Goal: Transaction & Acquisition: Book appointment/travel/reservation

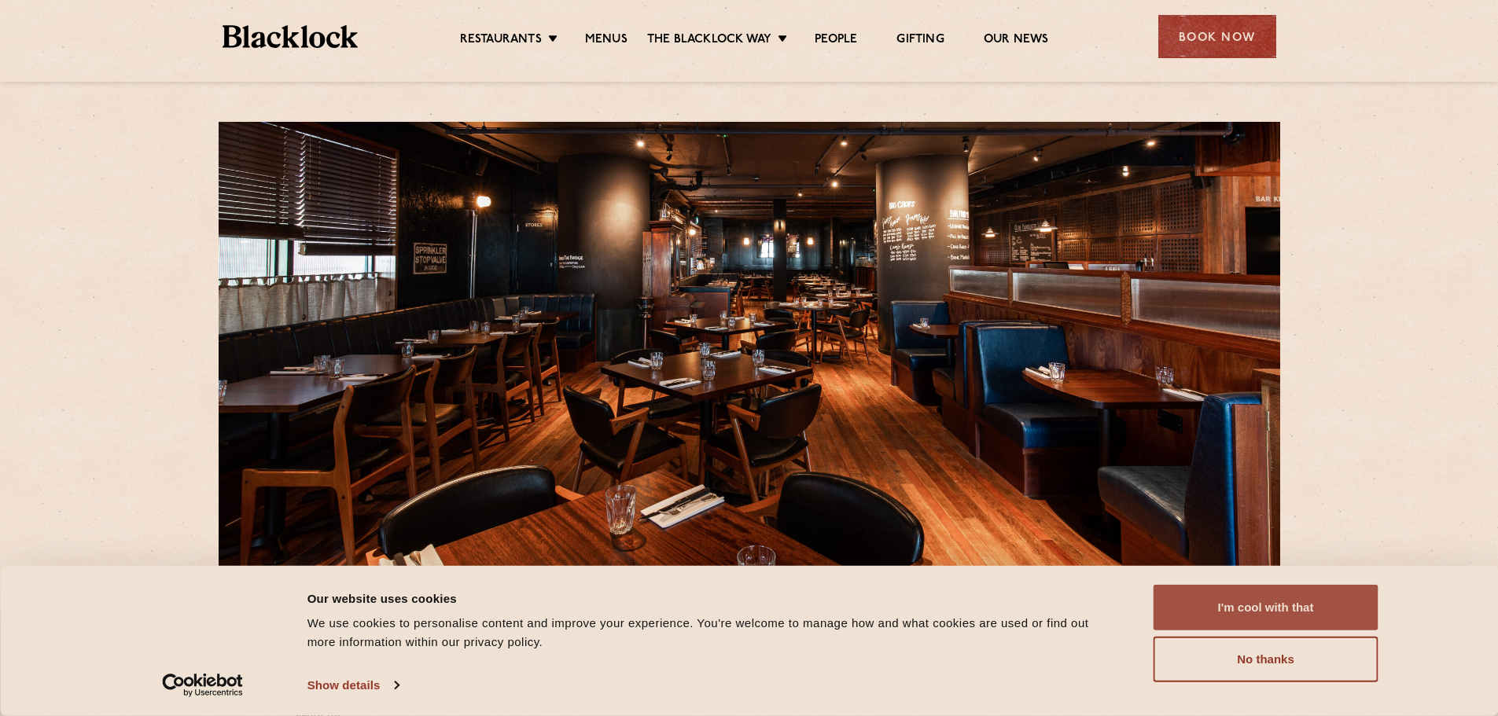
click at [1284, 613] on button "I'm cool with that" at bounding box center [1266, 608] width 225 height 46
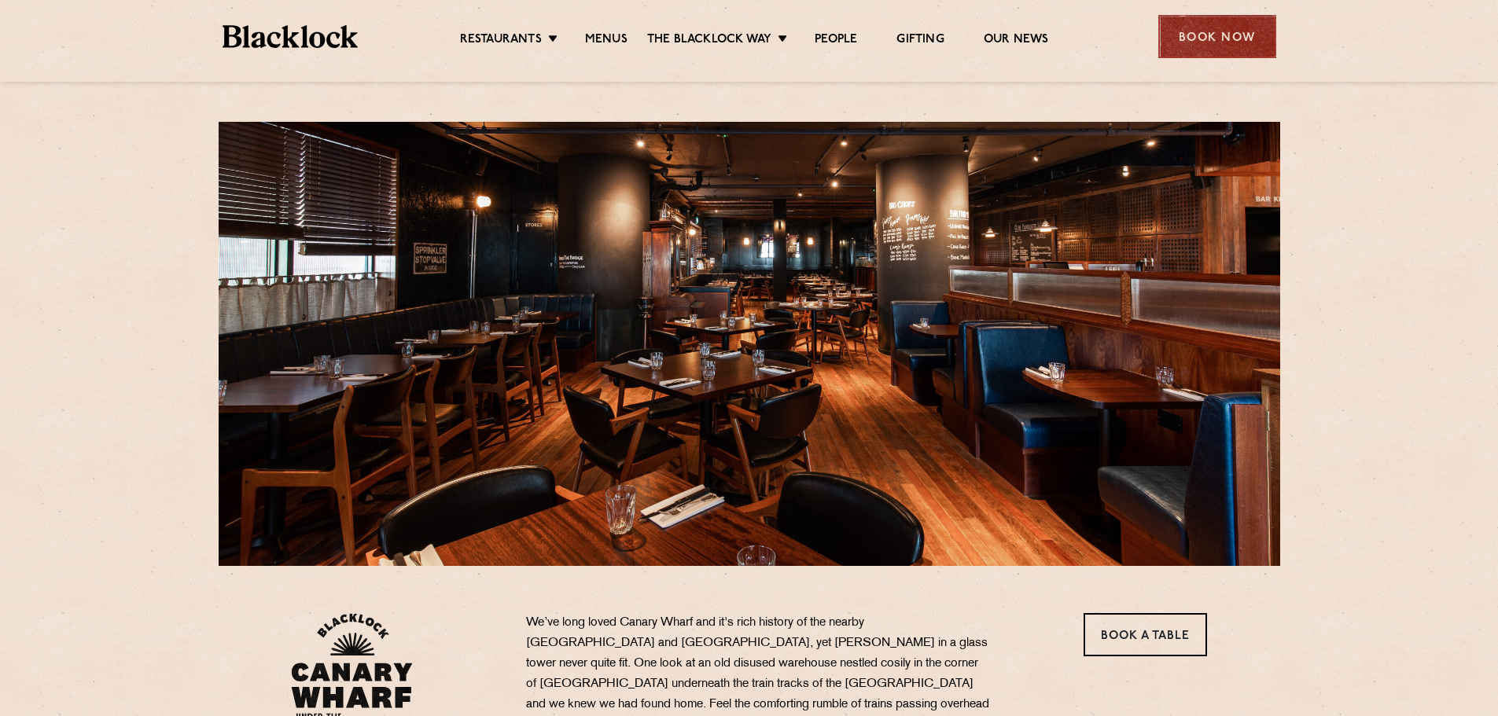
click at [1183, 36] on div "Book Now" at bounding box center [1217, 36] width 118 height 43
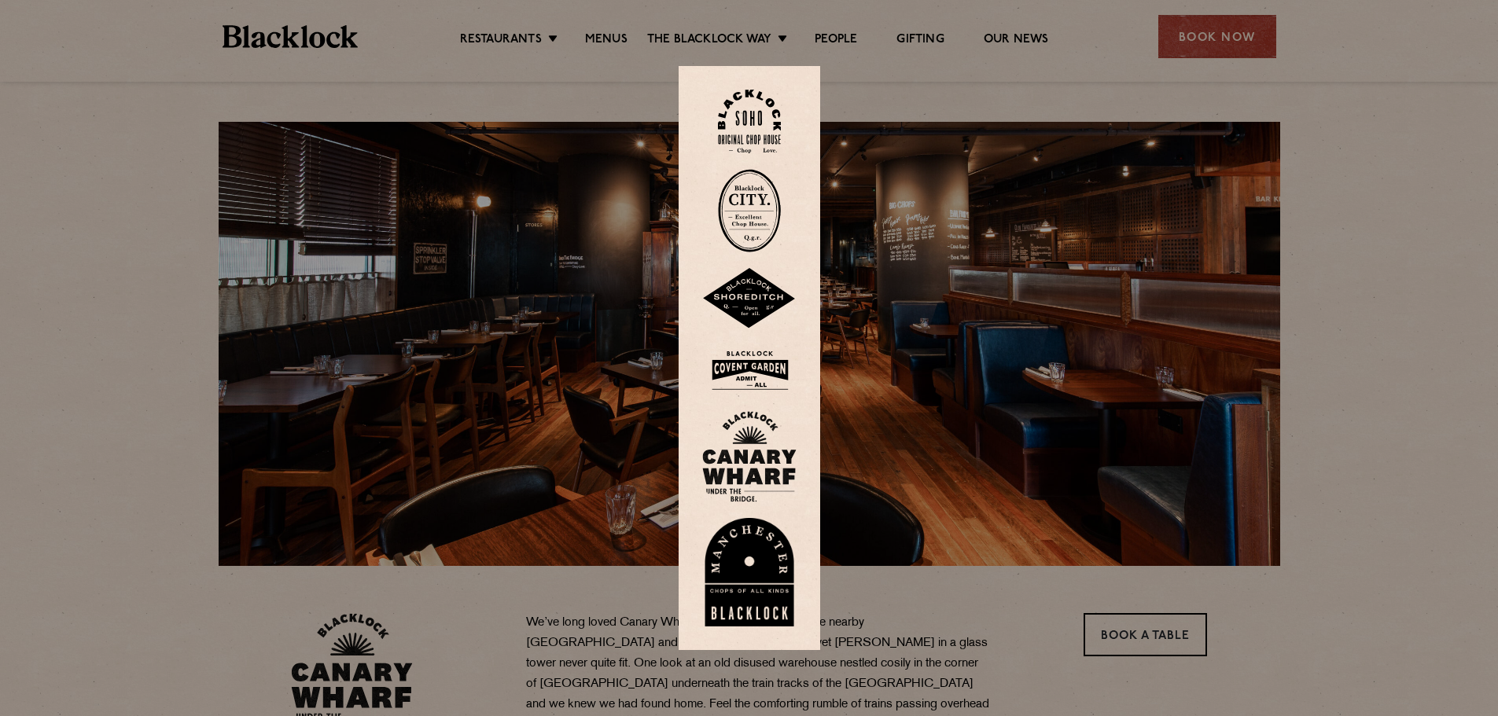
click at [760, 465] on img at bounding box center [749, 456] width 94 height 91
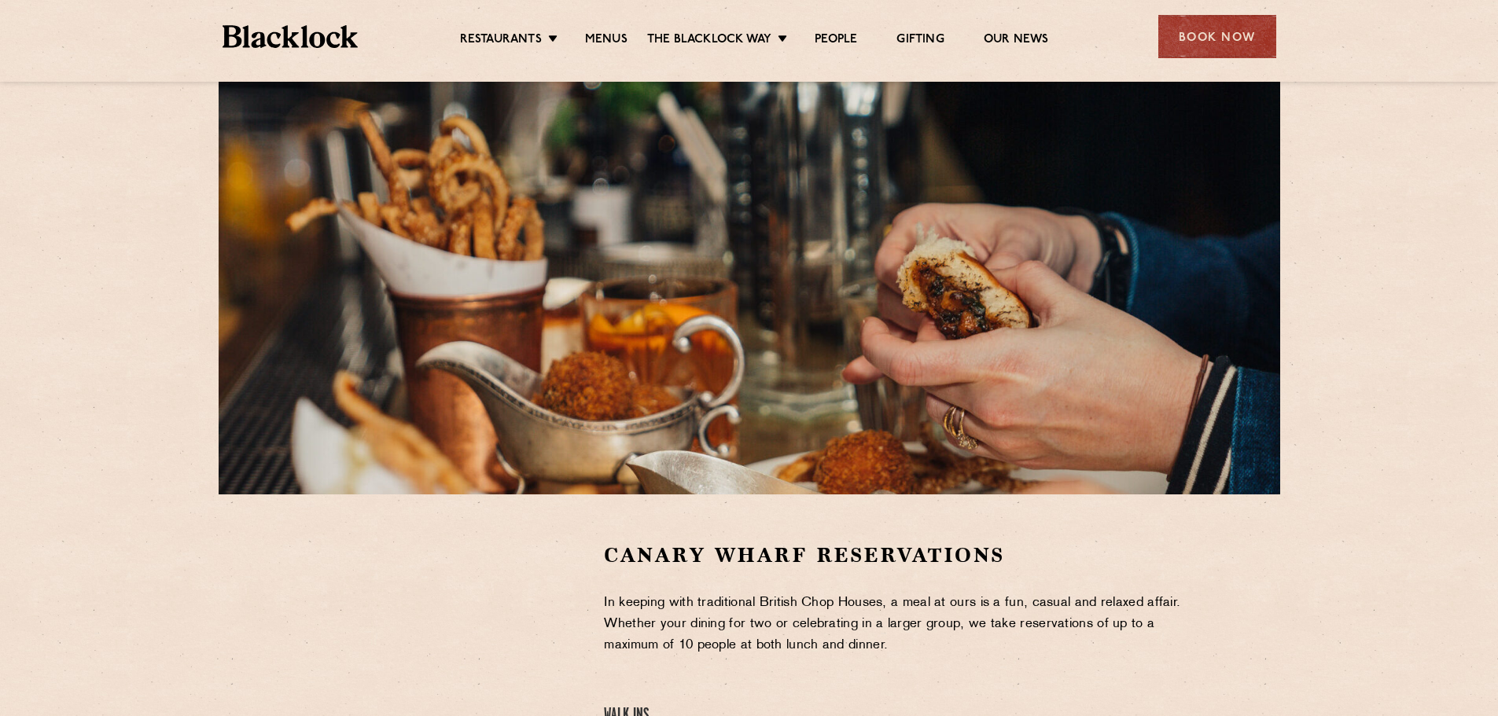
scroll to position [324, 0]
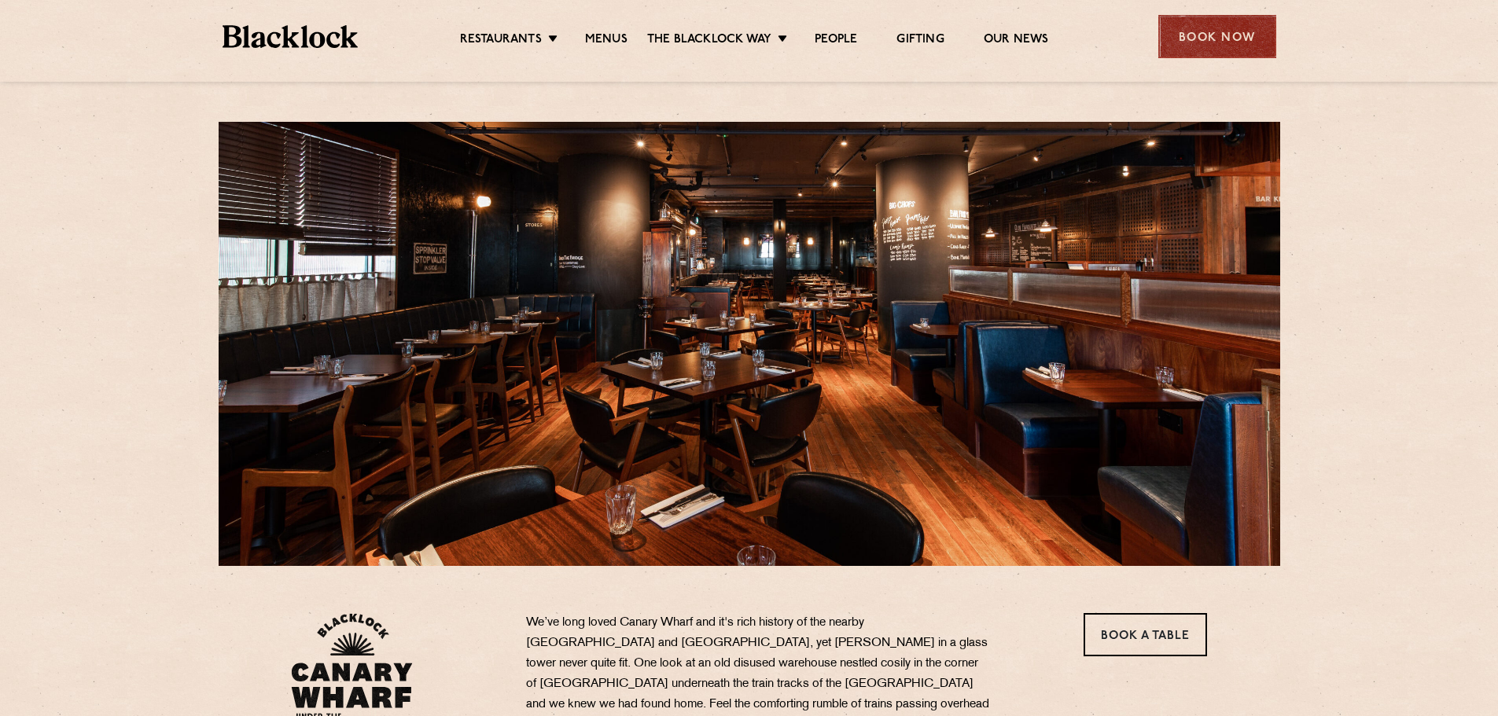
click at [1224, 43] on div "Book Now" at bounding box center [1217, 36] width 118 height 43
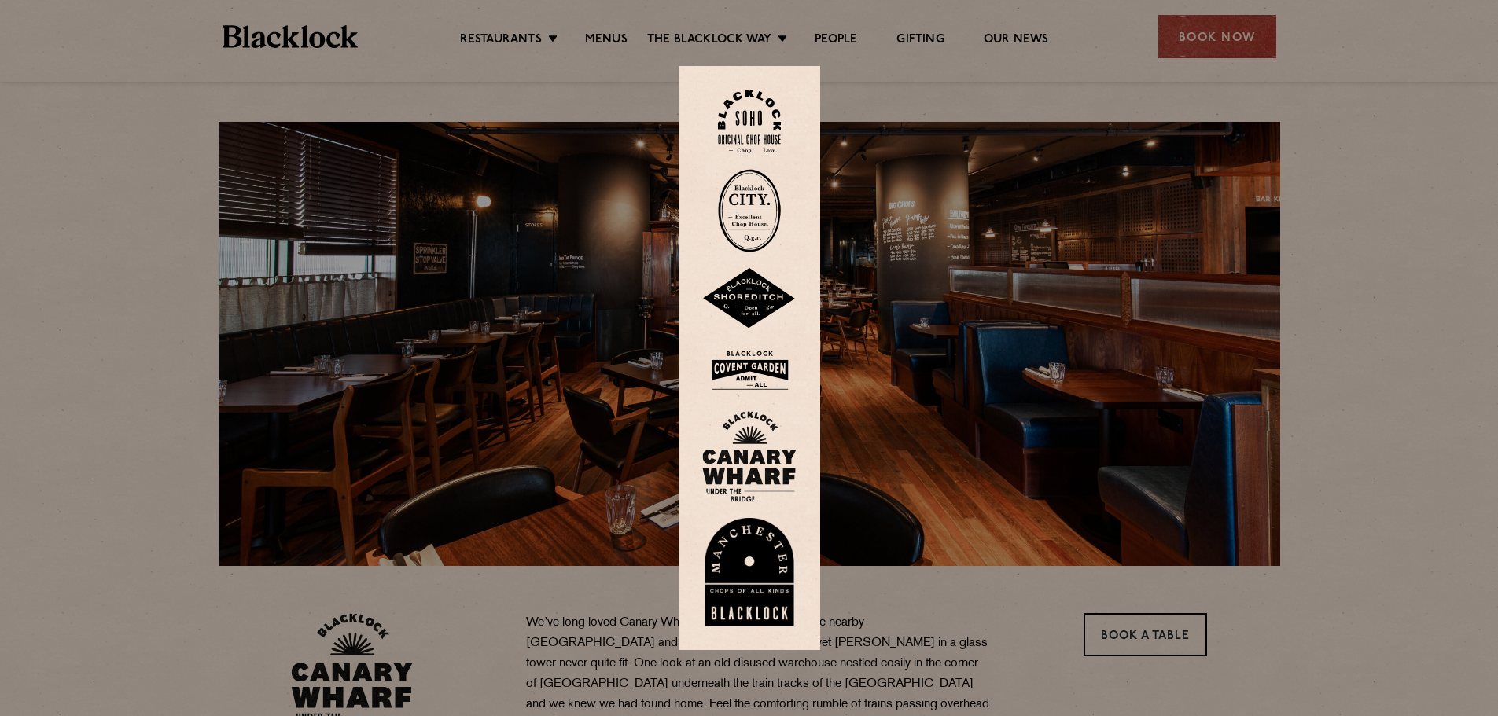
click at [763, 483] on img at bounding box center [749, 456] width 94 height 91
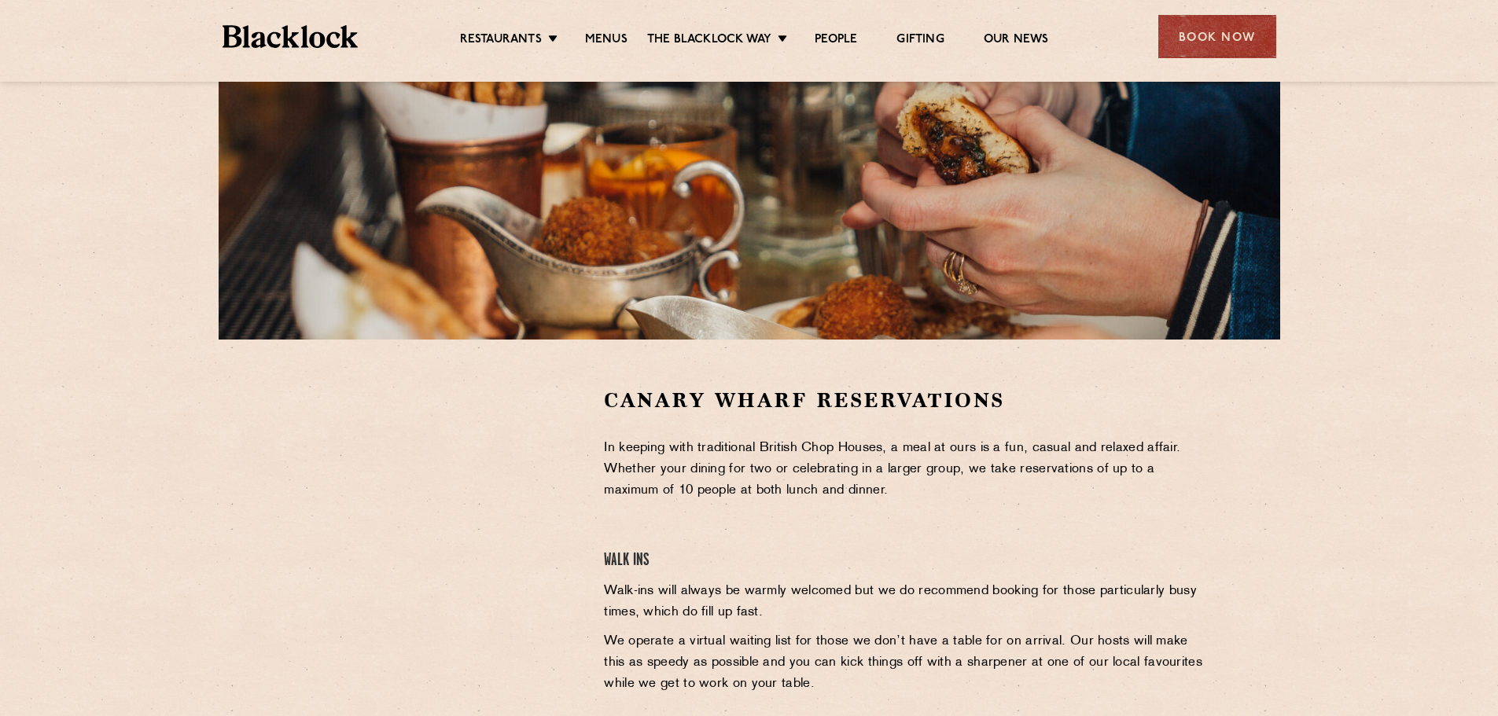
scroll to position [355, 0]
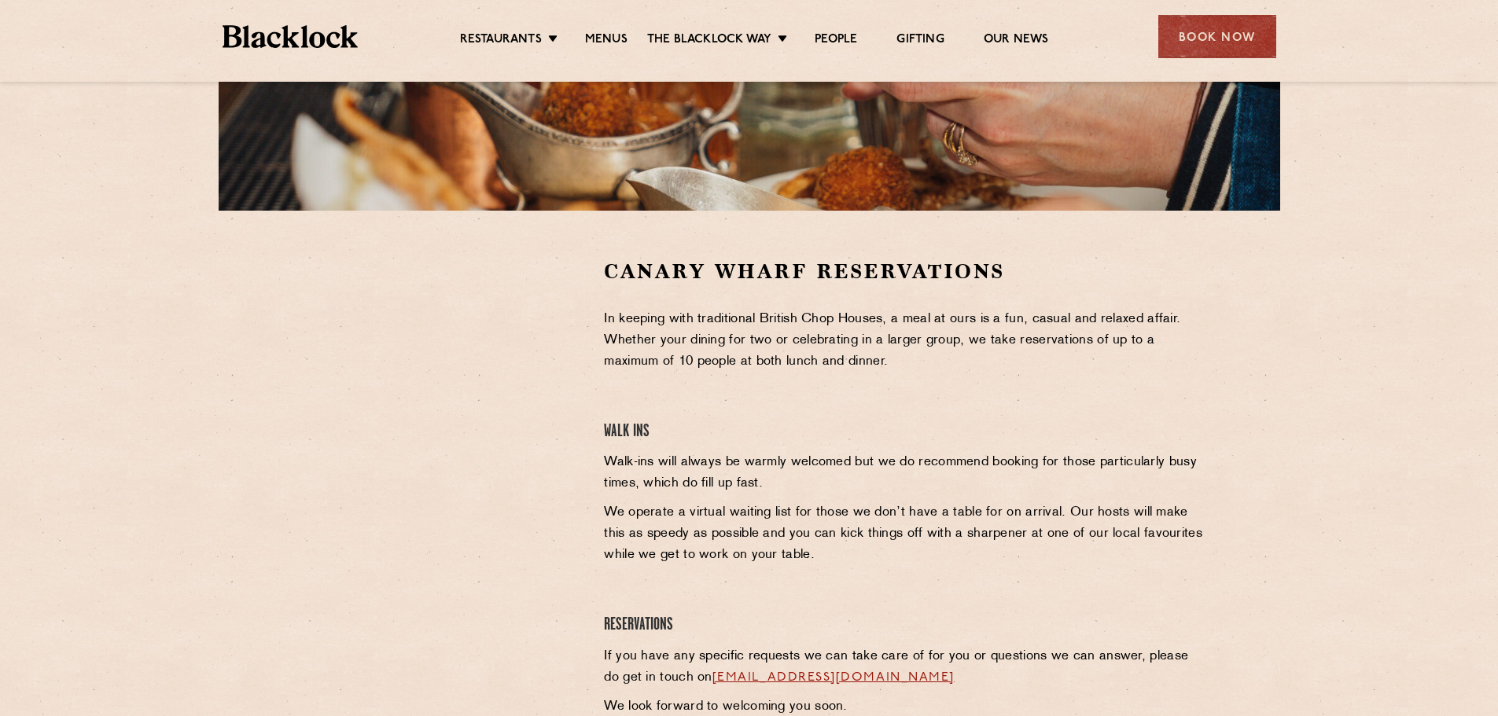
click at [545, 297] on div at bounding box center [435, 376] width 289 height 237
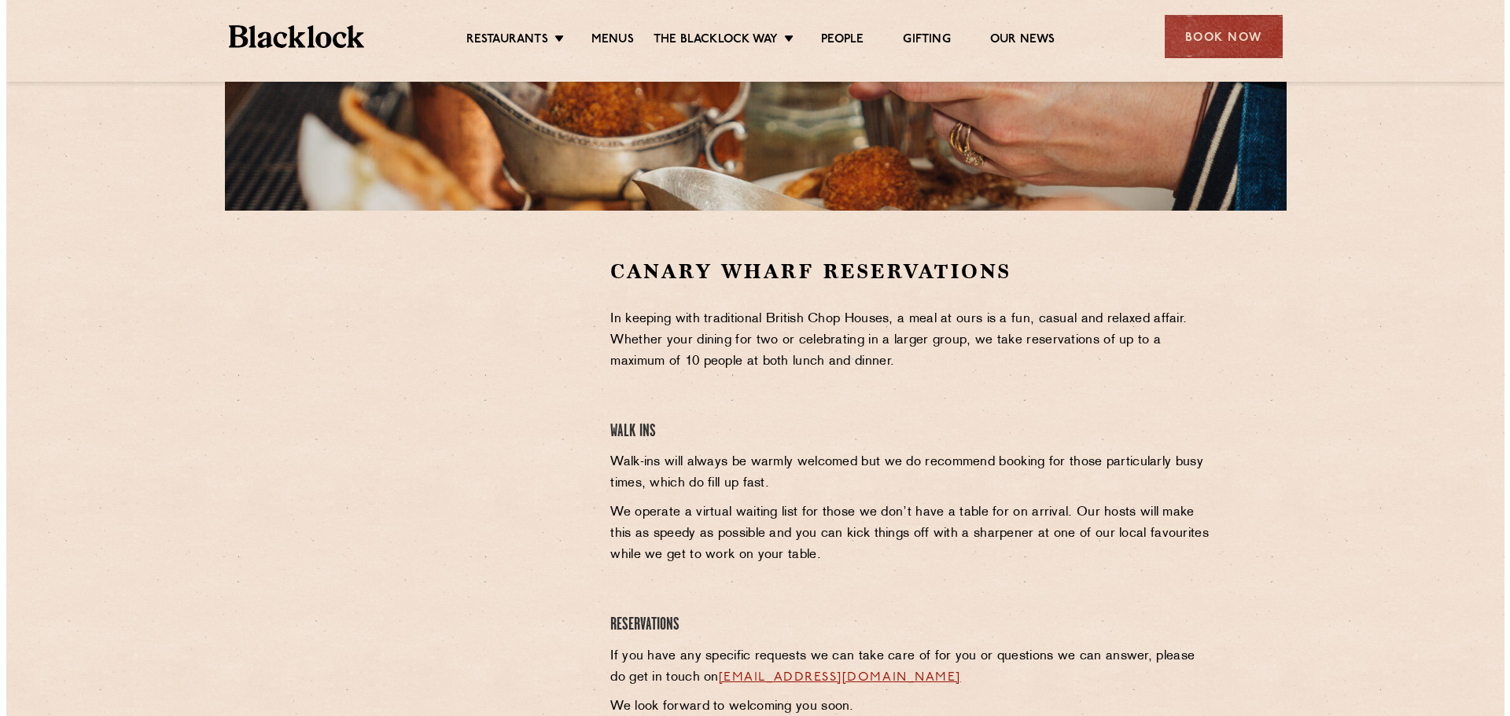
scroll to position [0, 0]
